Goal: Transaction & Acquisition: Book appointment/travel/reservation

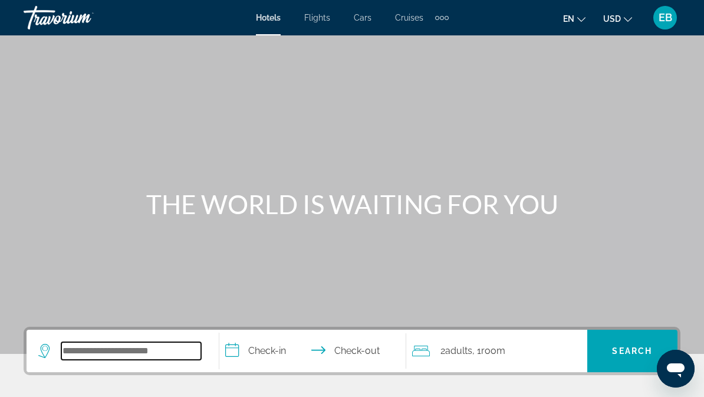
click at [140, 348] on input "Search widget" at bounding box center [131, 351] width 140 height 18
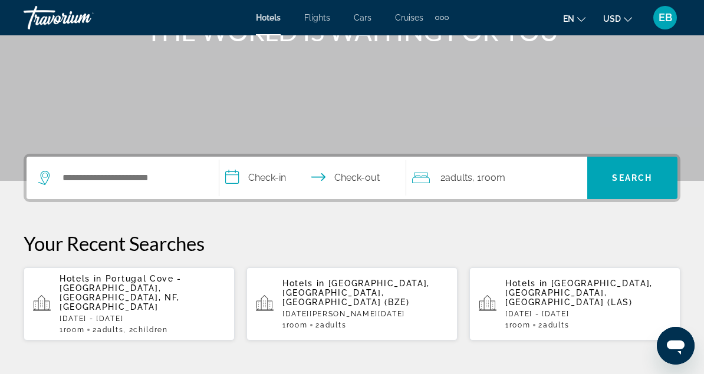
click at [119, 293] on div "Hotels in [GEOGRAPHIC_DATA] - [GEOGRAPHIC_DATA], [GEOGRAPHIC_DATA], NF, [GEOGRA…" at bounding box center [143, 304] width 166 height 60
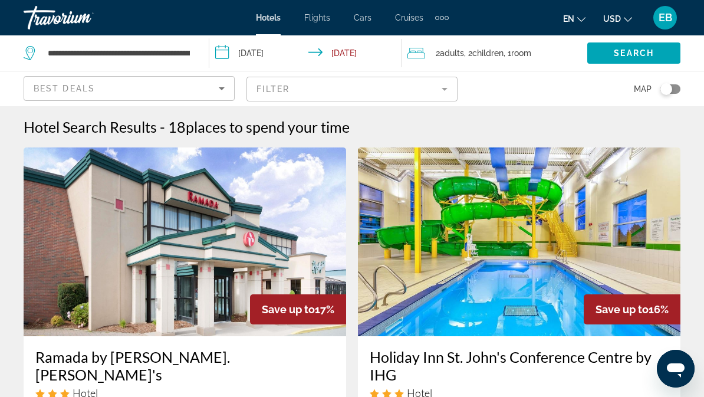
click at [32, 58] on icon "Search widget" at bounding box center [31, 53] width 14 height 14
click at [215, 90] on icon "Sort by" at bounding box center [222, 88] width 14 height 14
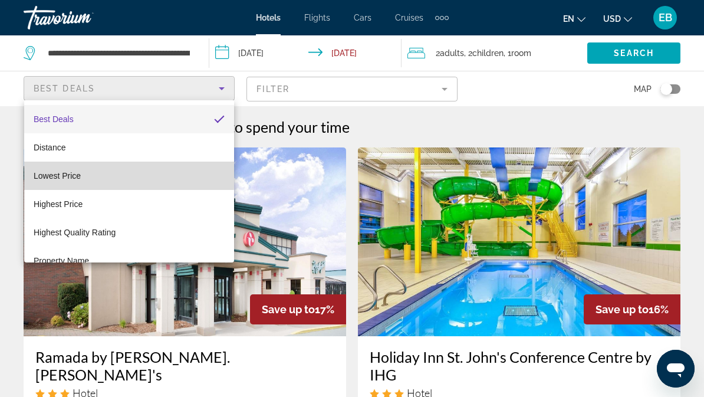
click at [80, 175] on span "Lowest Price" at bounding box center [57, 175] width 47 height 9
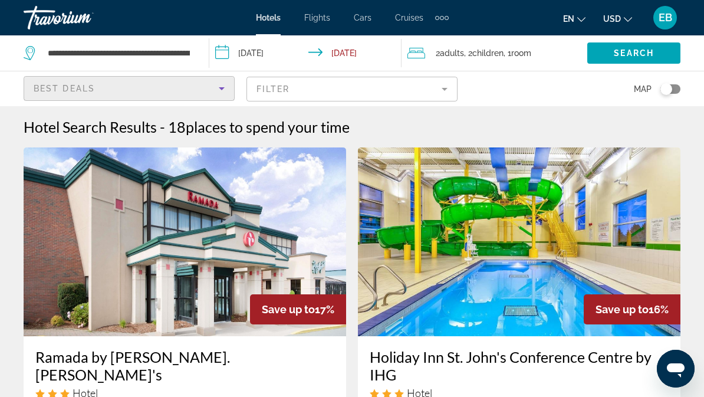
click at [269, 20] on span "Hotels" at bounding box center [268, 17] width 25 height 9
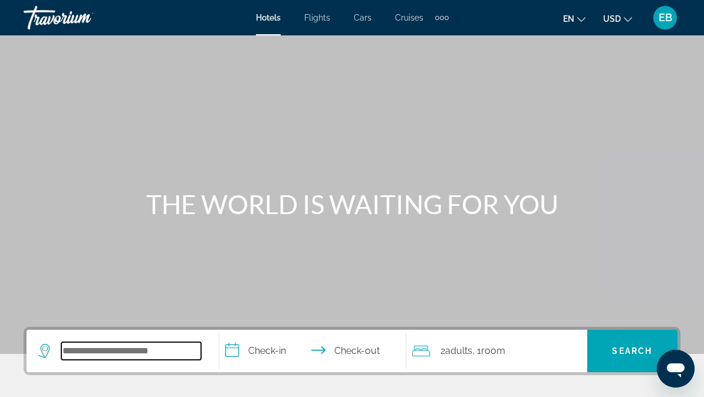
click at [163, 344] on input "Search widget" at bounding box center [131, 351] width 140 height 18
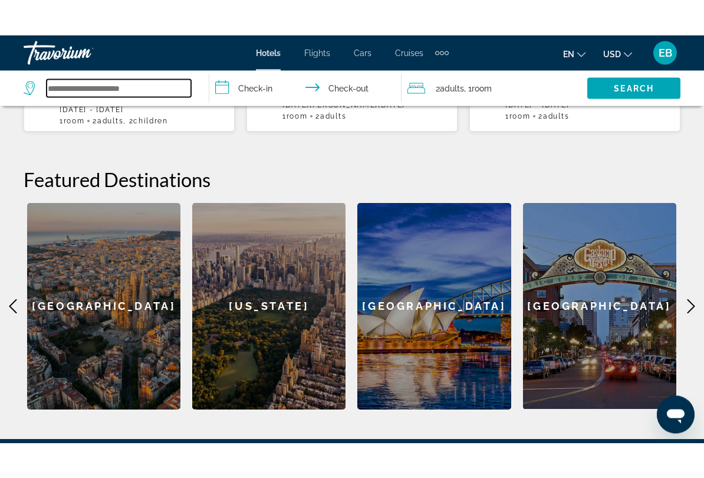
scroll to position [417, 0]
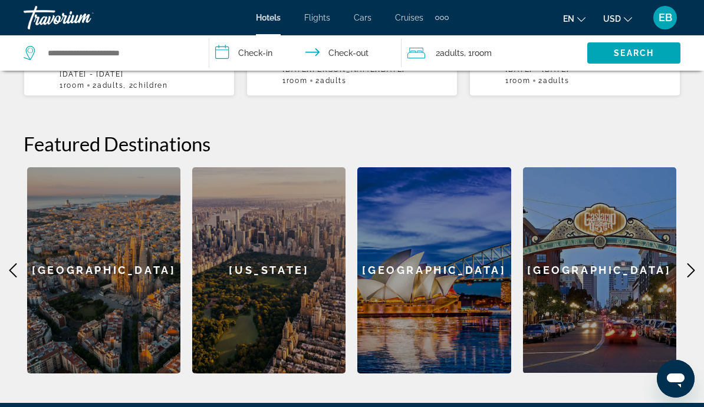
click at [686, 264] on icon "Main content" at bounding box center [691, 271] width 14 height 14
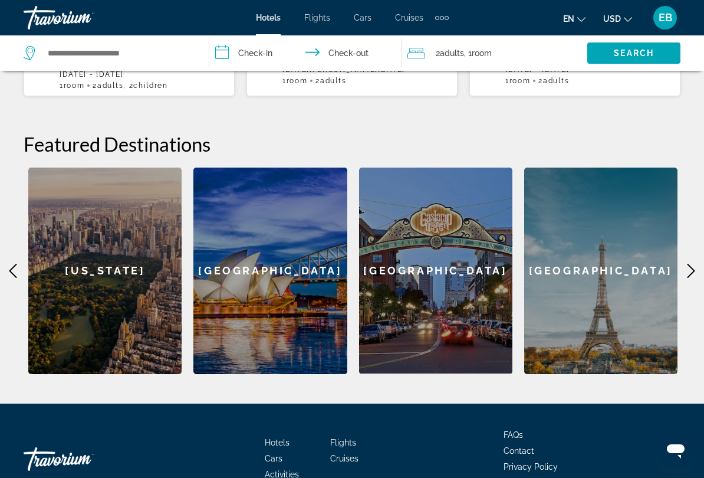
click at [281, 250] on div "[GEOGRAPHIC_DATA]" at bounding box center [269, 270] width 153 height 206
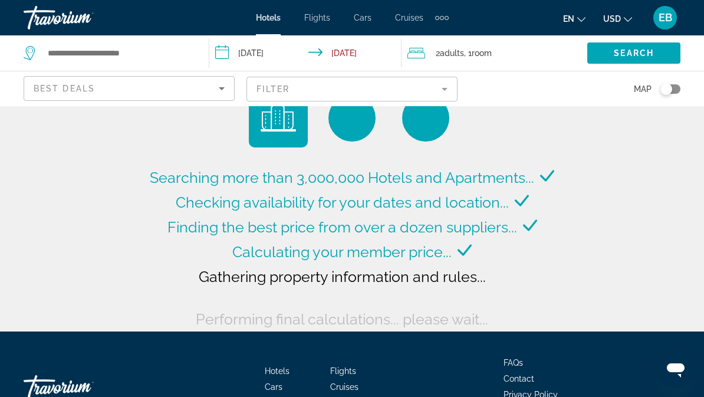
type input "**********"
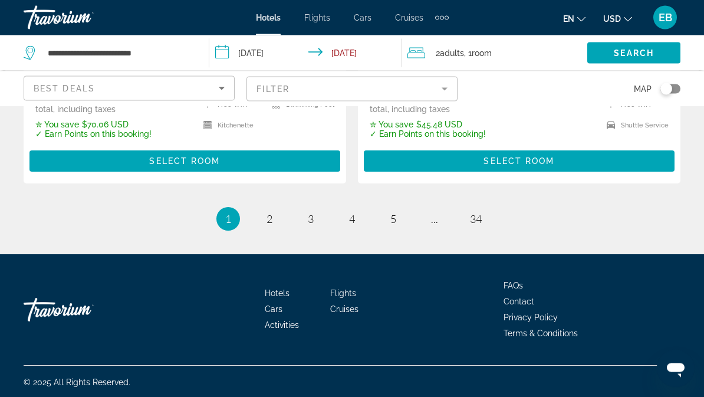
scroll to position [2550, 0]
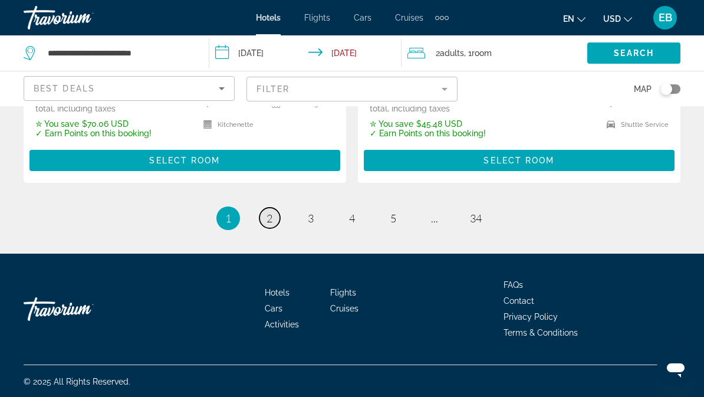
click at [272, 217] on span "2" at bounding box center [269, 218] width 6 height 13
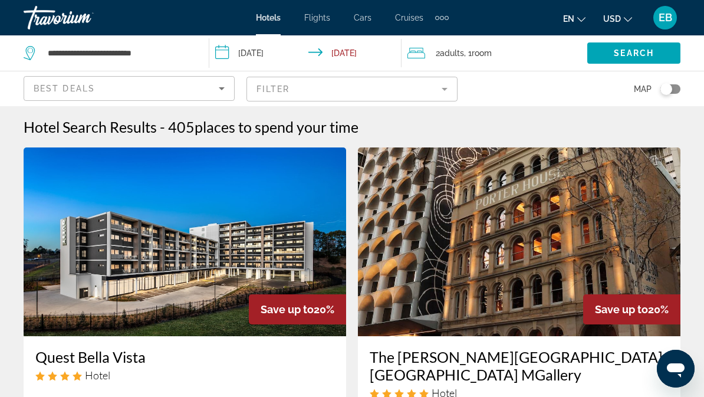
click at [31, 52] on icon "Search widget" at bounding box center [31, 53] width 14 height 14
click at [29, 47] on icon "Search widget" at bounding box center [31, 53] width 14 height 14
